Goal: Contribute content

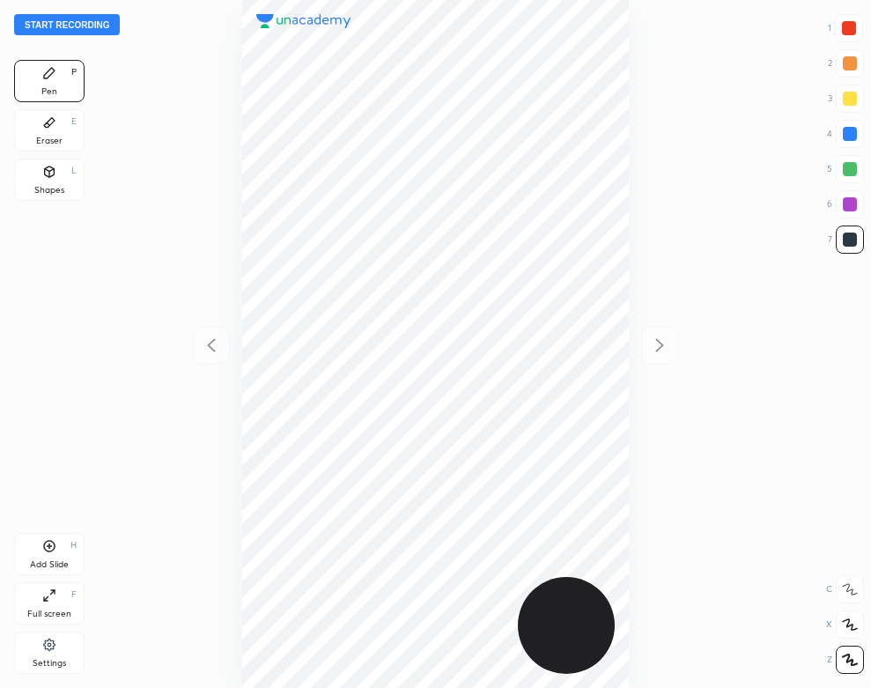
scroll to position [688, 590]
click at [99, 21] on button "Start recording" at bounding box center [67, 24] width 106 height 21
click at [850, 126] on div at bounding box center [850, 134] width 28 height 28
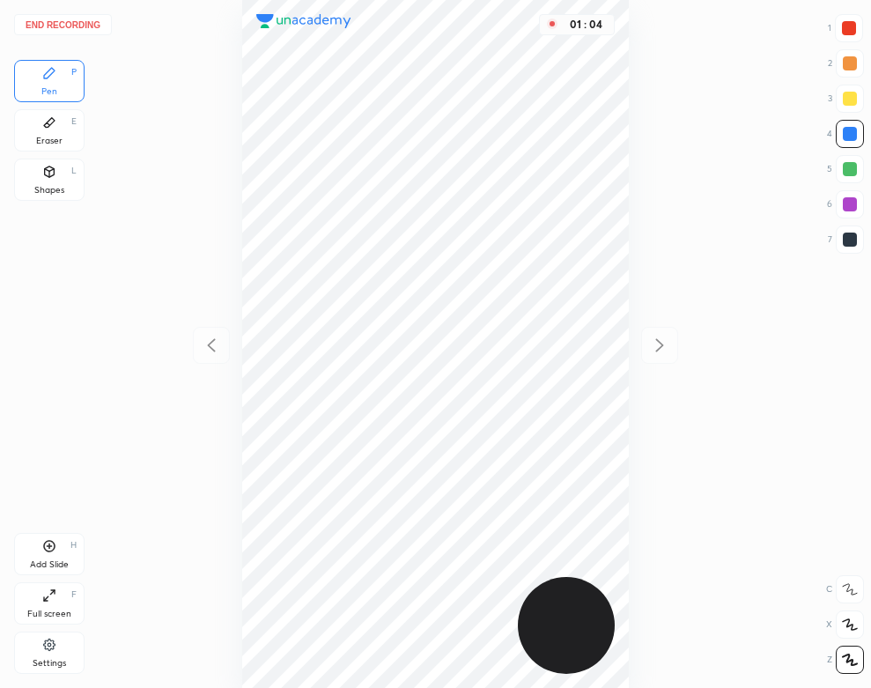
click at [52, 177] on icon at bounding box center [49, 172] width 14 height 14
click at [843, 660] on icon at bounding box center [849, 660] width 13 height 13
click at [52, 84] on div "Pen P" at bounding box center [49, 81] width 70 height 42
click at [194, 274] on div "02 : 48" at bounding box center [436, 344] width 590 height 688
click at [85, 18] on button "End recording" at bounding box center [63, 24] width 98 height 21
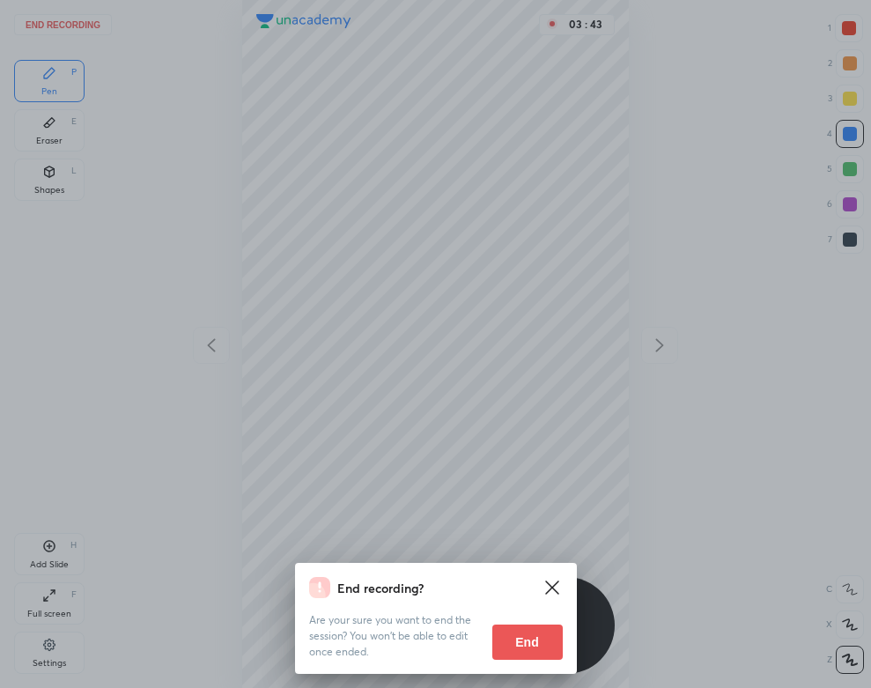
click at [536, 612] on div "Are your sure you want to end the session? You won’t be able to edit once ended…" at bounding box center [436, 629] width 254 height 62
click at [522, 639] on button "End" at bounding box center [528, 642] width 70 height 35
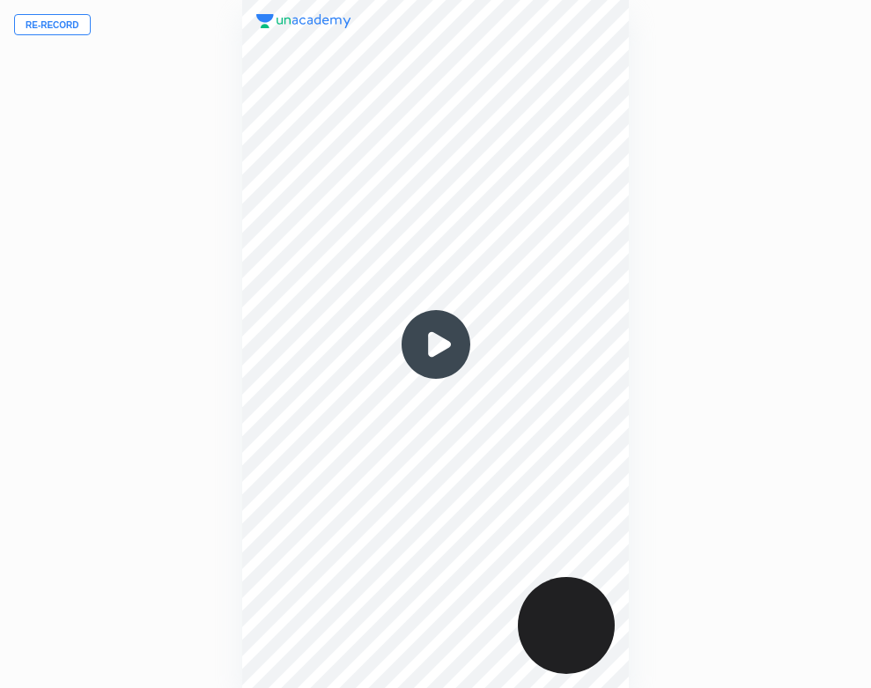
click at [433, 336] on img at bounding box center [436, 344] width 85 height 85
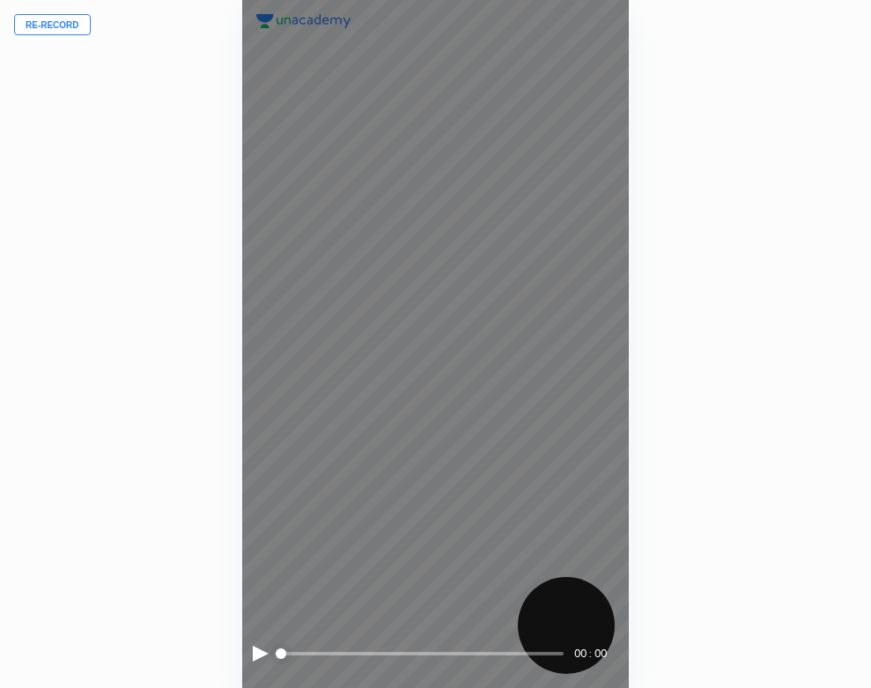
click at [249, 647] on div "00 : 00" at bounding box center [436, 344] width 388 height 688
click at [276, 656] on span "styled slider" at bounding box center [281, 654] width 11 height 11
click at [257, 650] on div at bounding box center [261, 654] width 16 height 16
